Goal: Information Seeking & Learning: Learn about a topic

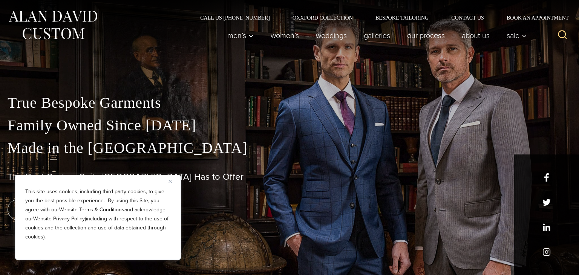
click at [168, 183] on div "This site uses cookies, including third party cookies, to give you the best pos…" at bounding box center [98, 217] width 166 height 85
click at [171, 180] on img "Close" at bounding box center [169, 181] width 3 height 3
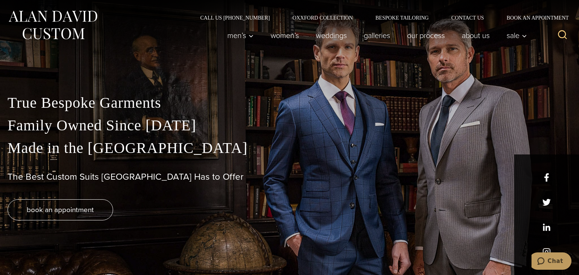
click at [75, 105] on p "True Bespoke Garments Family Owned Since [DATE] Made in [GEOGRAPHIC_DATA]" at bounding box center [289, 126] width 563 height 68
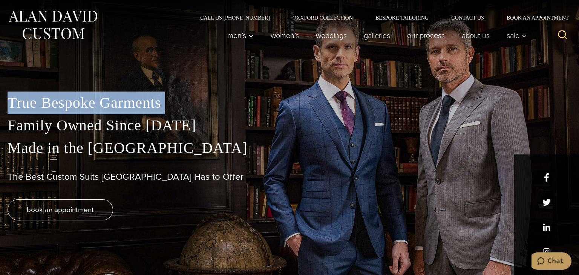
click at [75, 120] on p "True Bespoke Garments Family Owned Since [DATE] Made in [GEOGRAPHIC_DATA]" at bounding box center [289, 126] width 563 height 68
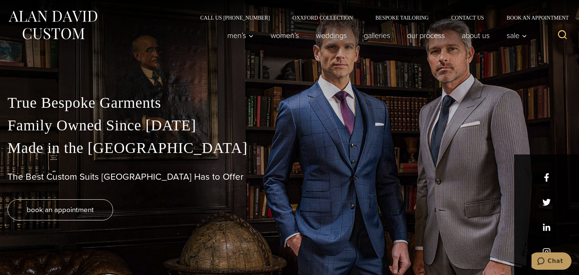
click at [75, 120] on p "True Bespoke Garments Family Owned Since [DATE] Made in [GEOGRAPHIC_DATA]" at bounding box center [289, 126] width 563 height 68
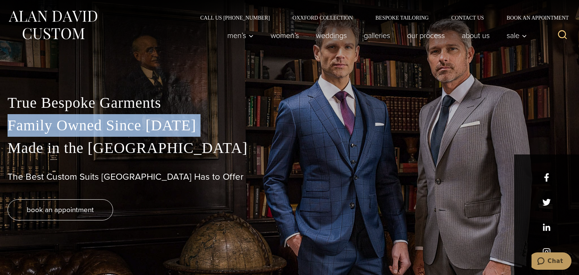
click at [81, 141] on p "True Bespoke Garments Family Owned Since [DATE] Made in [GEOGRAPHIC_DATA]" at bounding box center [289, 126] width 563 height 68
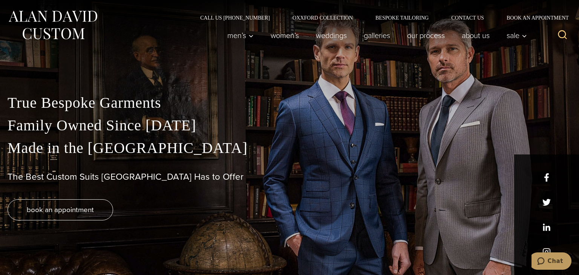
click at [81, 141] on p "True Bespoke Garments Family Owned Since [DATE] Made in [GEOGRAPHIC_DATA]" at bounding box center [289, 126] width 563 height 68
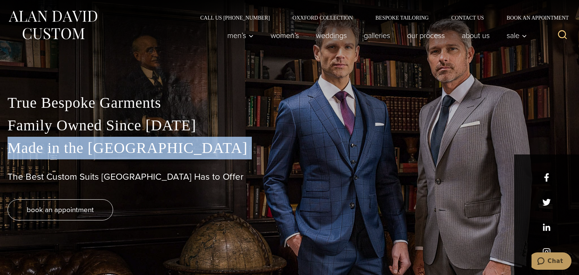
click at [81, 141] on p "True Bespoke Garments Family Owned Since [DATE] Made in [GEOGRAPHIC_DATA]" at bounding box center [289, 126] width 563 height 68
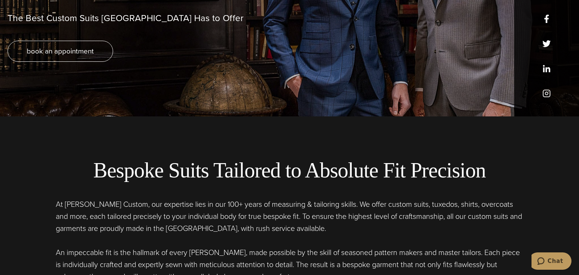
scroll to position [171, 0]
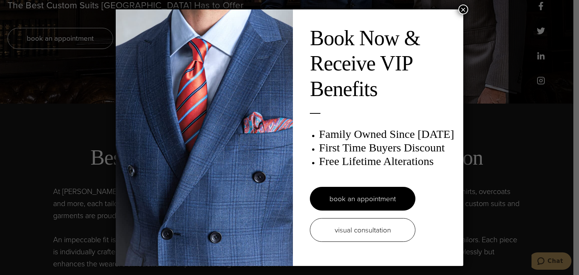
click at [468, 8] on div "Book Now & Receive VIP Benefits Family Owned Since [DATE] First Time Buyers Dis…" at bounding box center [289, 137] width 579 height 275
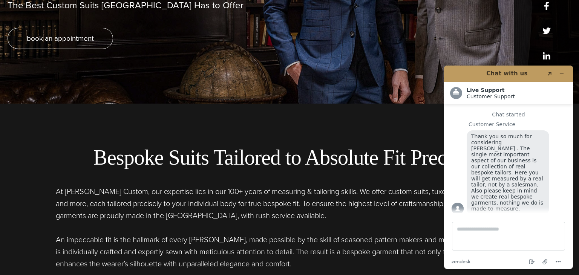
scroll to position [2126, 0]
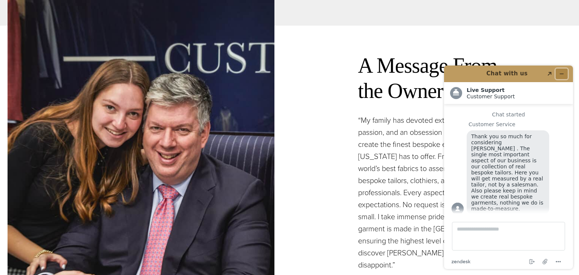
click at [562, 69] on button "Minimise widget" at bounding box center [561, 74] width 12 height 11
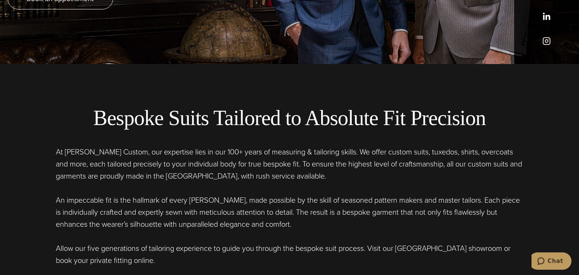
scroll to position [2162, 0]
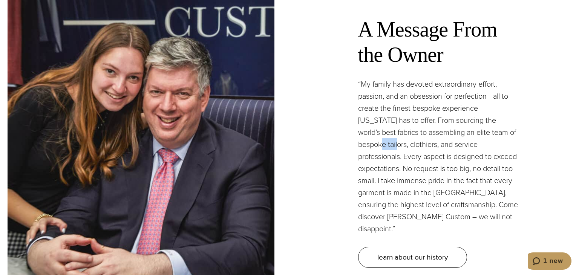
click at [507, 82] on p "“My family has devoted extraordinary effort, passion, and an obsession for perf…" at bounding box center [438, 156] width 160 height 157
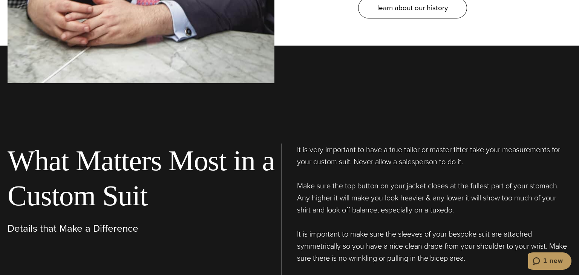
scroll to position [2709, 0]
